Goal: Information Seeking & Learning: Learn about a topic

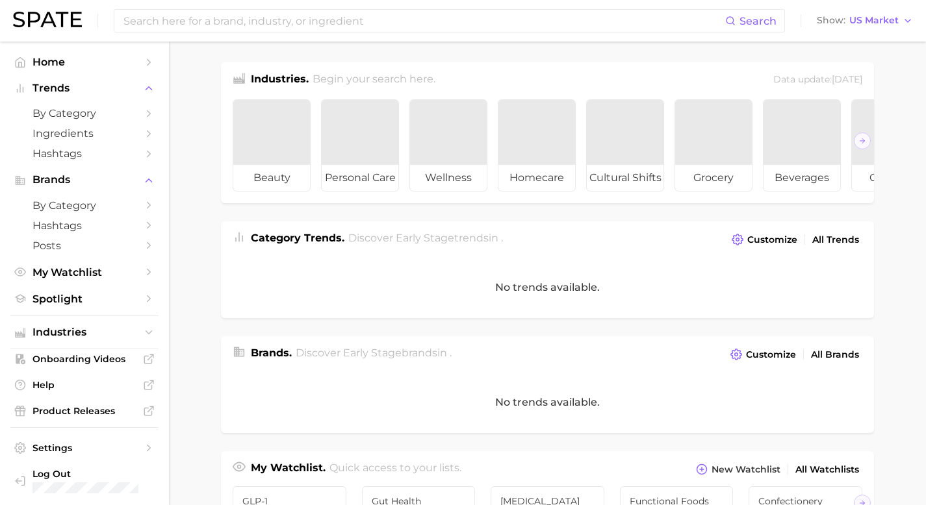
click at [227, 1] on div "Search Show US Market" at bounding box center [463, 21] width 900 height 42
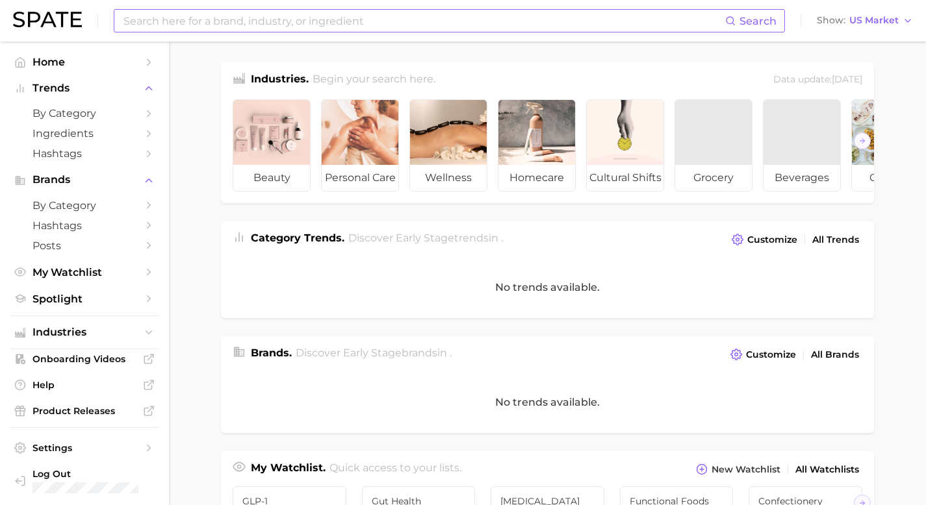
click at [227, 18] on input at bounding box center [423, 21] width 603 height 22
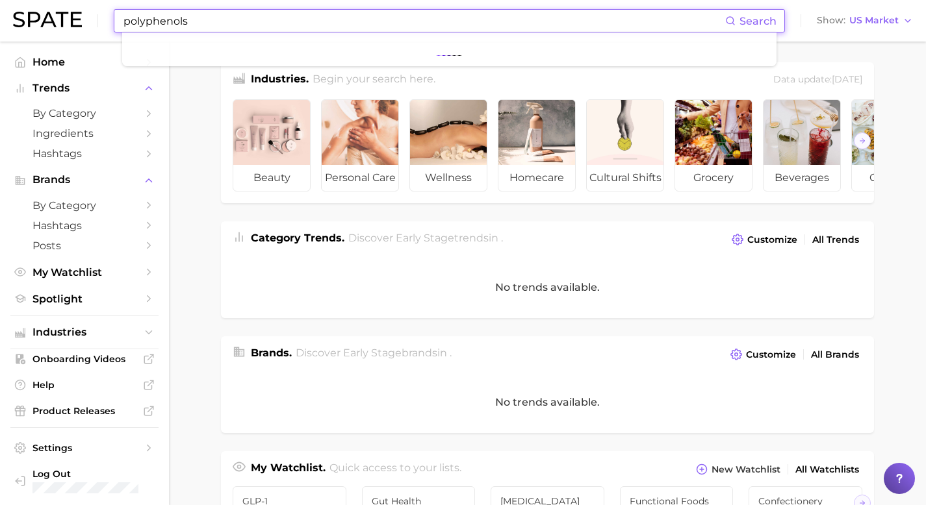
type input "polyphenols"
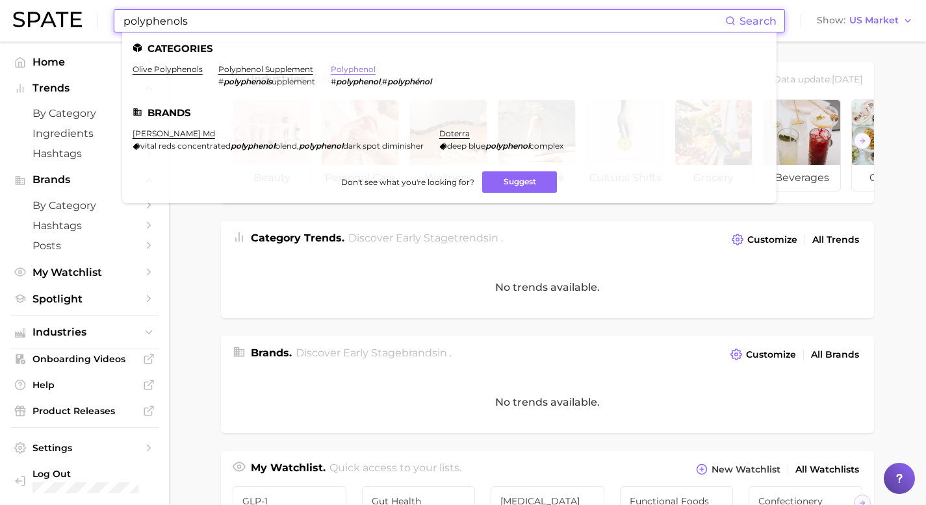
click at [345, 68] on link "polyphenol" at bounding box center [353, 69] width 45 height 10
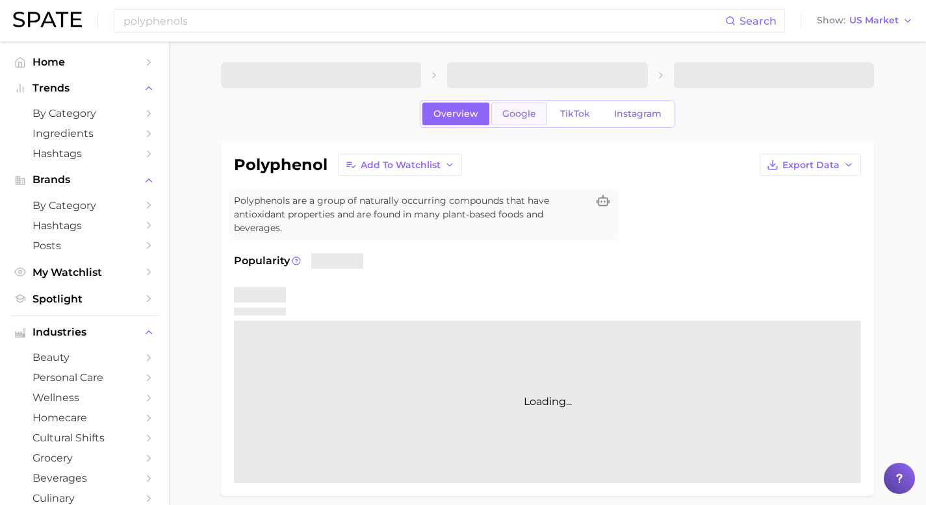
click at [529, 114] on span "Google" at bounding box center [519, 113] width 34 height 11
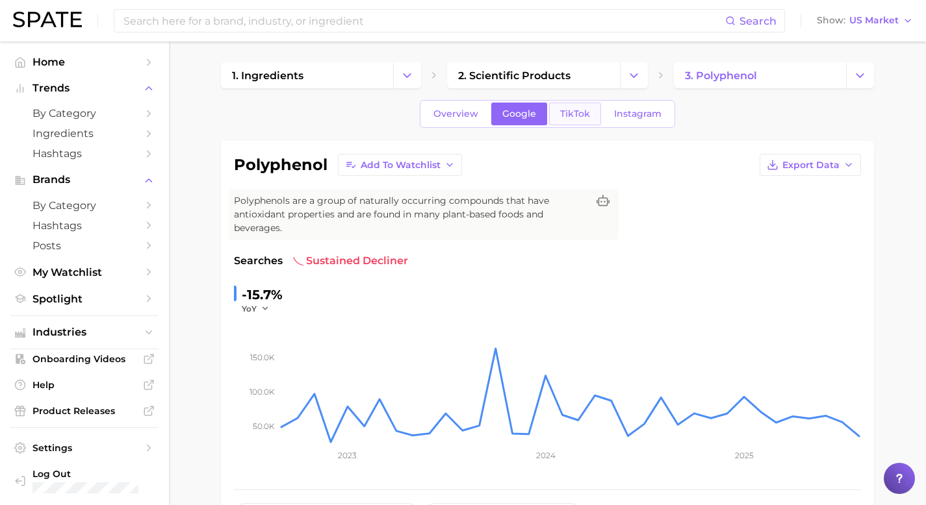
click at [591, 117] on link "TikTok" at bounding box center [575, 114] width 52 height 23
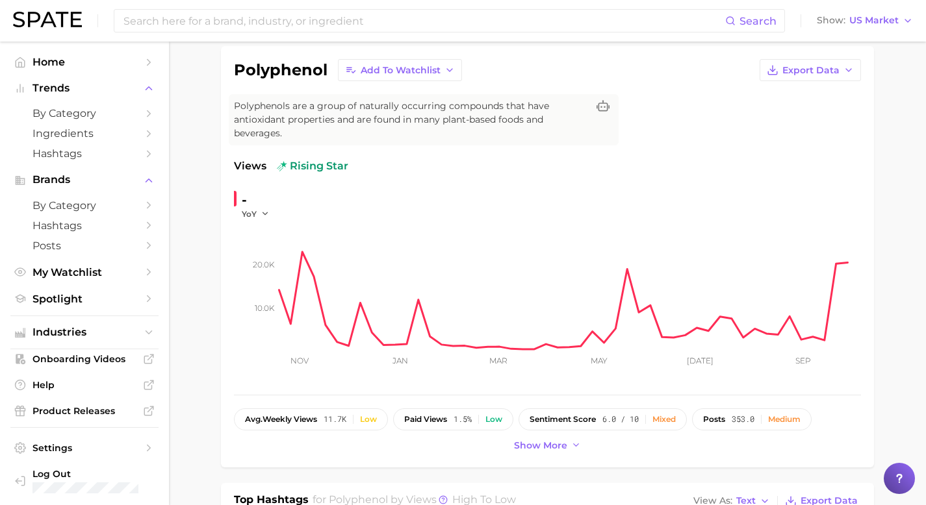
scroll to position [120, 0]
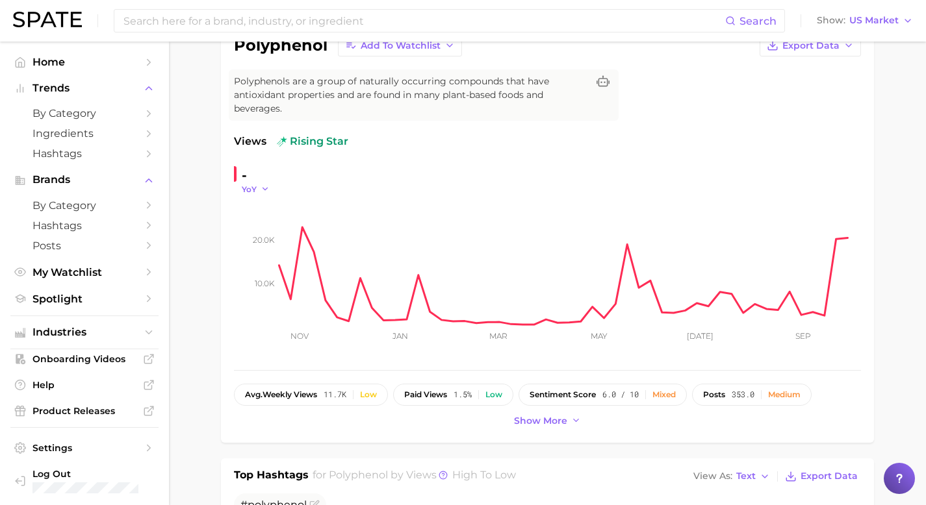
click at [262, 190] on icon "button" at bounding box center [265, 188] width 9 height 9
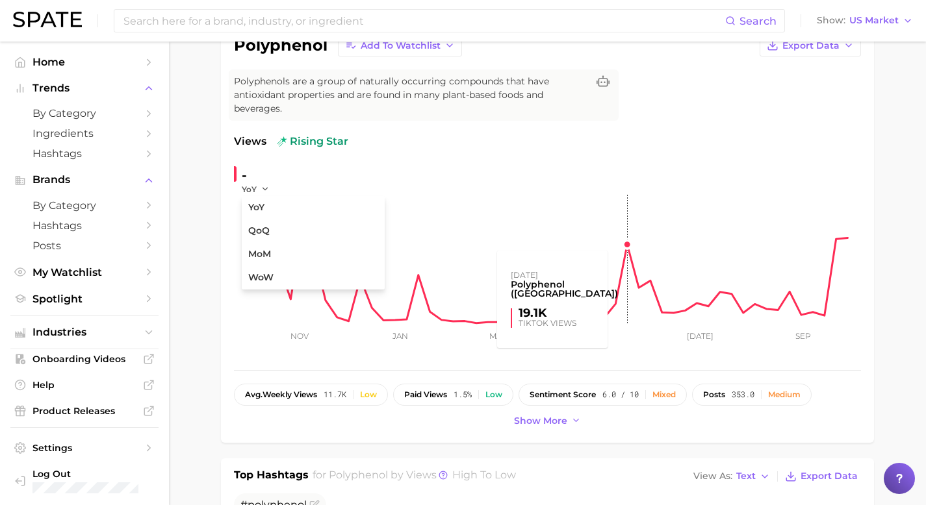
click at [517, 200] on rect at bounding box center [569, 260] width 581 height 130
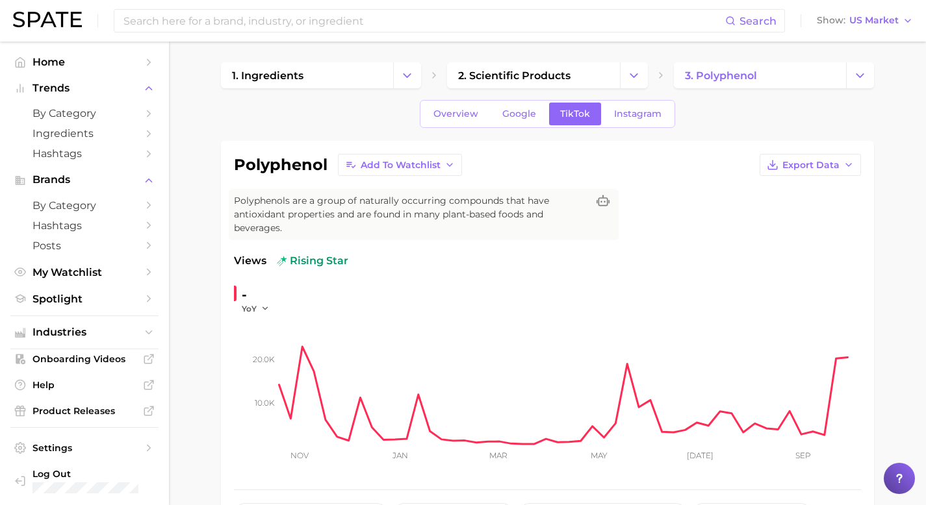
scroll to position [0, 0]
click at [519, 115] on span "Google" at bounding box center [519, 113] width 34 height 11
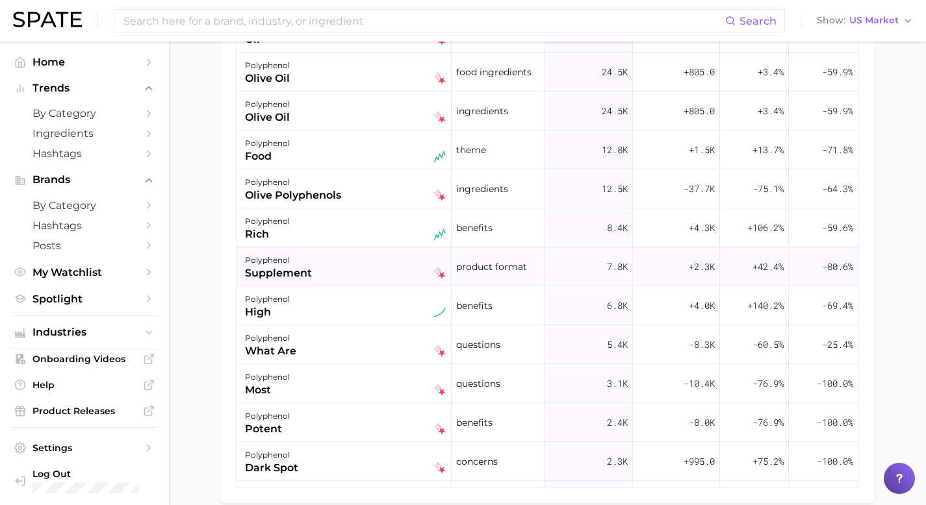
scroll to position [76, 0]
